Goal: Find contact information: Find contact information

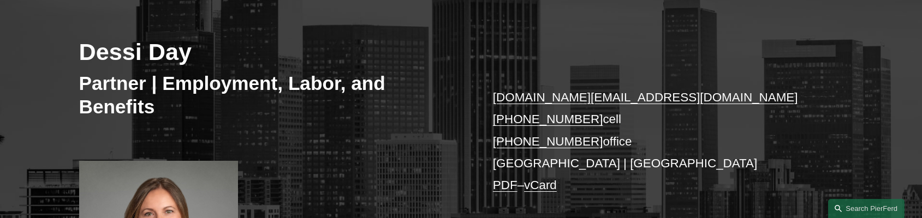
scroll to position [153, 0]
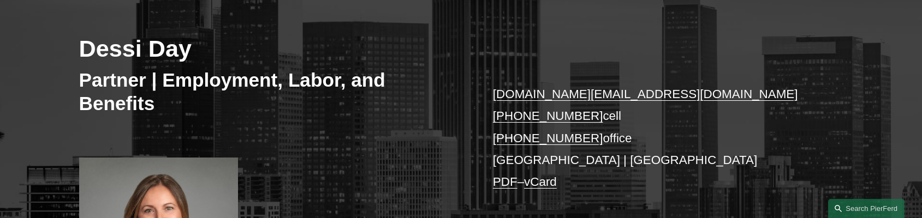
click at [139, 46] on h2 "Dessi Day" at bounding box center [270, 48] width 382 height 28
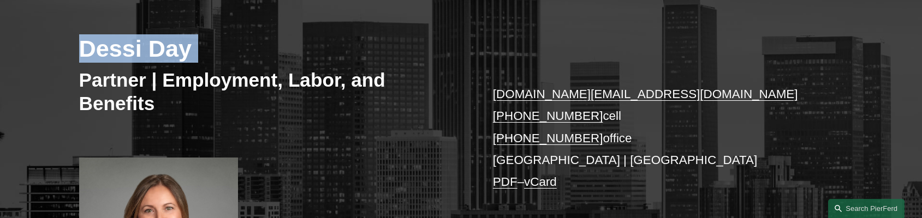
click at [139, 46] on h2 "Dessi Day" at bounding box center [270, 48] width 382 height 28
copy div "Dessi Day"
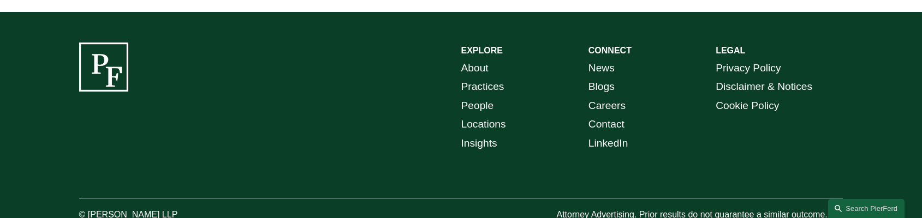
scroll to position [870, 0]
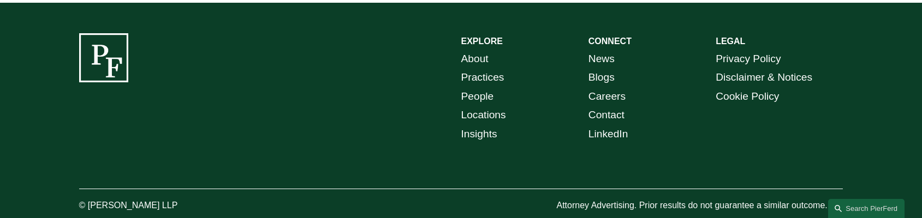
click at [475, 111] on link "Locations" at bounding box center [483, 115] width 45 height 19
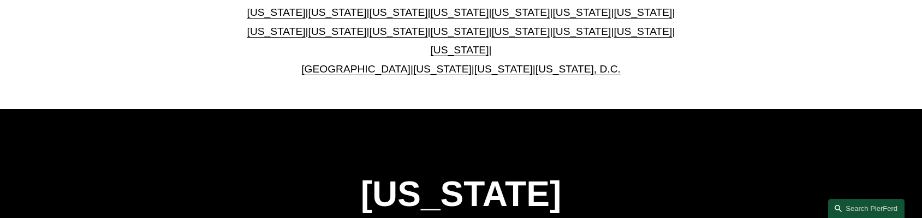
scroll to position [365, 0]
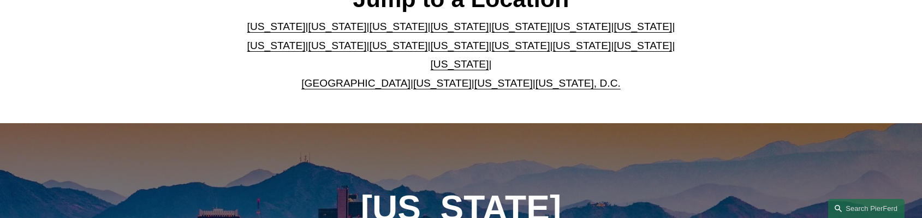
click at [308, 31] on link "[US_STATE]" at bounding box center [337, 26] width 58 height 11
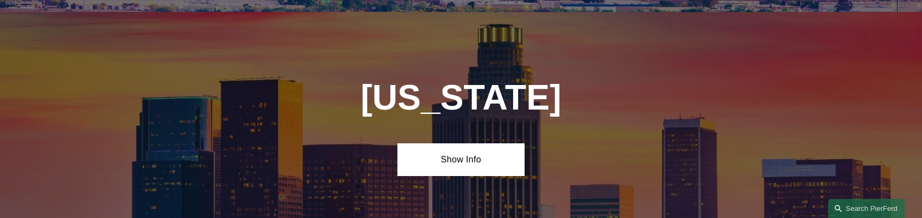
scroll to position [710, 0]
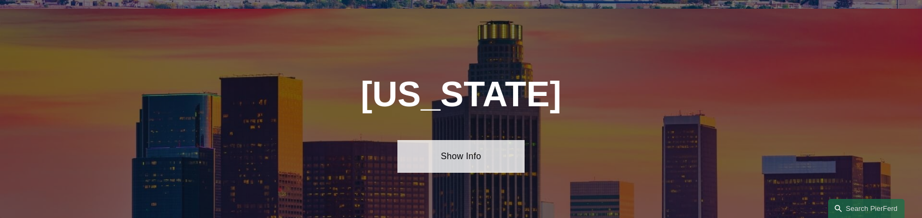
click at [511, 147] on link "Show Info" at bounding box center [460, 156] width 127 height 33
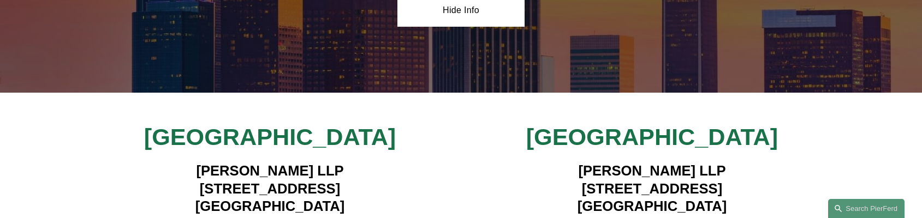
scroll to position [929, 0]
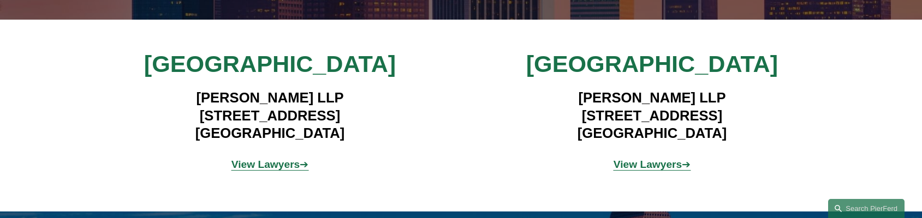
click at [206, 105] on h4 "Pierson Ferdinand LLP 12100 Wilshire Blvd, Suite 800 Los Angeles, CA 90025" at bounding box center [270, 115] width 318 height 53
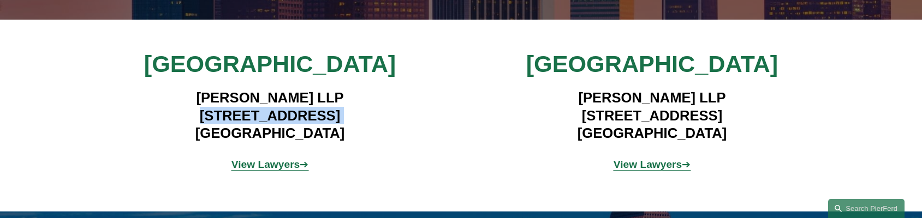
click at [206, 105] on h4 "Pierson Ferdinand LLP 12100 Wilshire Blvd, Suite 800 Los Angeles, CA 90025" at bounding box center [270, 115] width 318 height 53
copy h4 "[STREET_ADDRESS]"
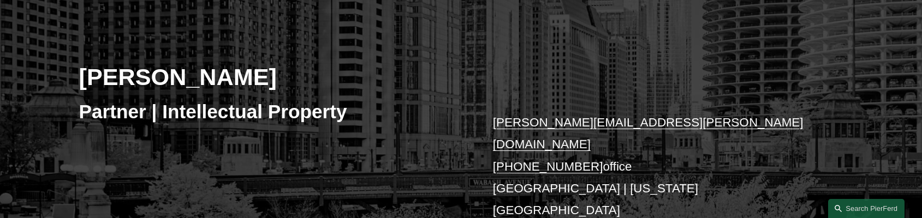
scroll to position [128, 0]
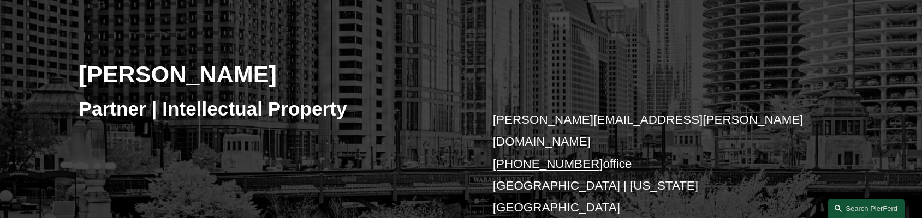
click at [500, 168] on p "[PERSON_NAME][EMAIL_ADDRESS][PERSON_NAME][DOMAIN_NAME] [PHONE_NUMBER] office [G…" at bounding box center [652, 175] width 318 height 132
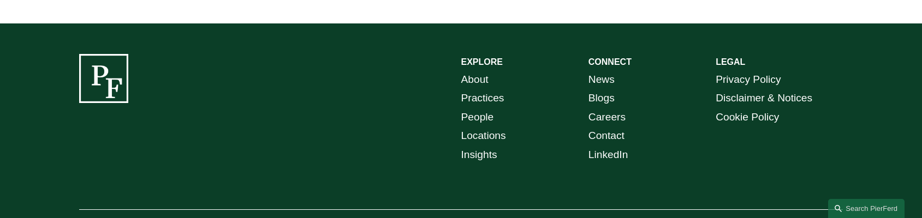
scroll to position [815, 0]
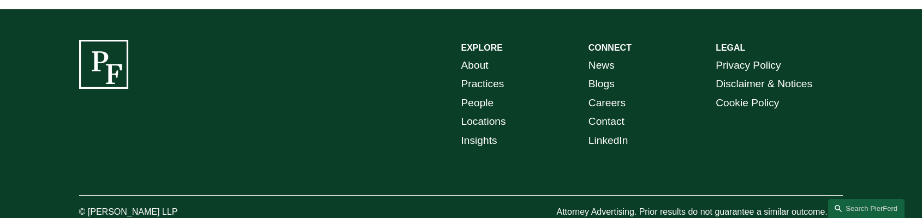
click at [466, 112] on link "Locations" at bounding box center [483, 121] width 45 height 19
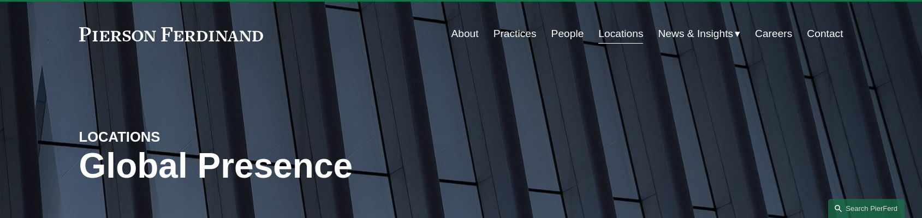
scroll to position [281, 0]
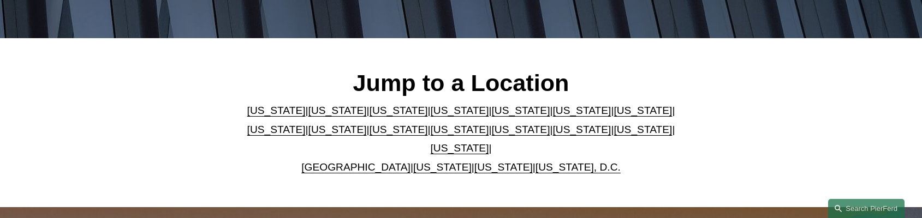
click at [613, 116] on link "[US_STATE]" at bounding box center [642, 110] width 58 height 11
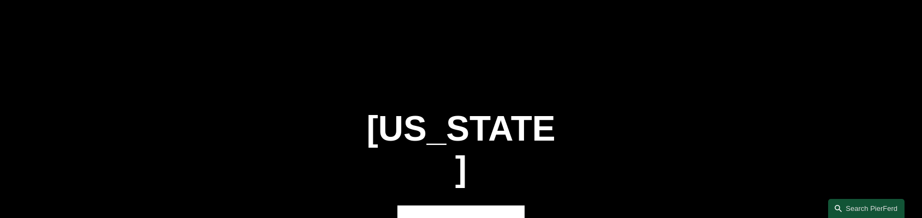
scroll to position [1860, 0]
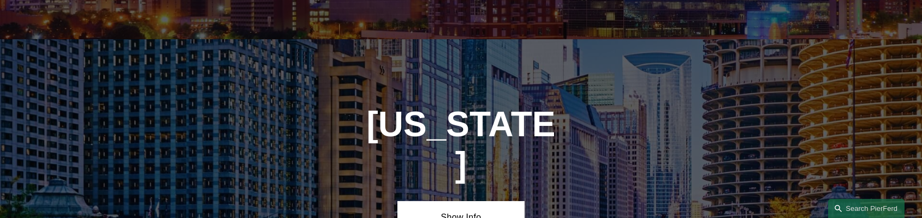
click at [472, 165] on div "[US_STATE] Show Info" at bounding box center [461, 169] width 922 height 260
click at [470, 201] on link "Show Info" at bounding box center [460, 217] width 127 height 33
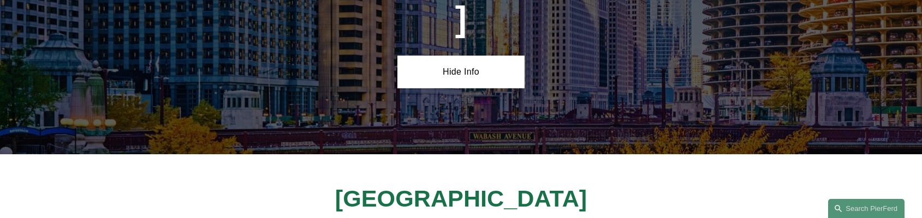
scroll to position [2093, 0]
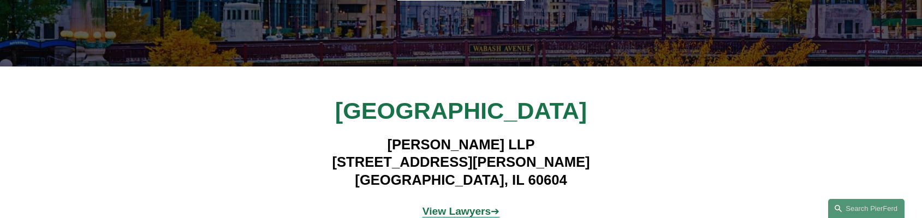
click at [401, 136] on h4 "Pierson Ferdinand LLP 111 W. Jackson, Suite 1700 Chicago, IL 60604" at bounding box center [461, 162] width 318 height 53
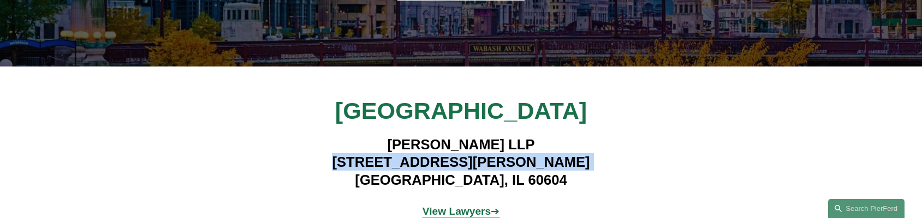
click at [401, 136] on h4 "Pierson Ferdinand LLP 111 W. Jackson, Suite 1700 Chicago, IL 60604" at bounding box center [461, 162] width 318 height 53
copy h4 "111 W. Jackson, Suite 1700"
